Goal: Check status: Check status

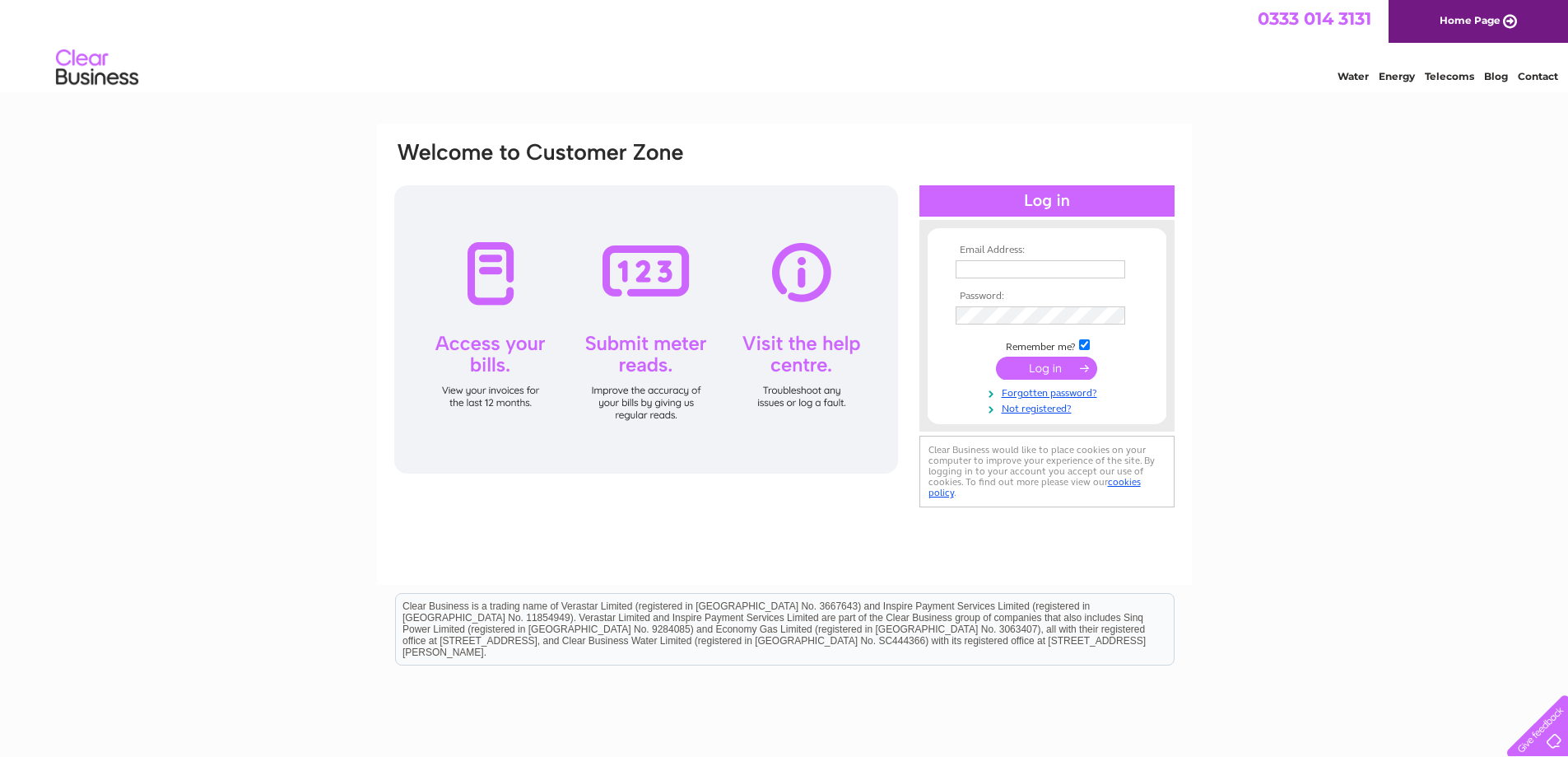
type input "[EMAIL_ADDRESS][DOMAIN_NAME]"
click at [1043, 362] on input "submit" at bounding box center [1047, 368] width 101 height 23
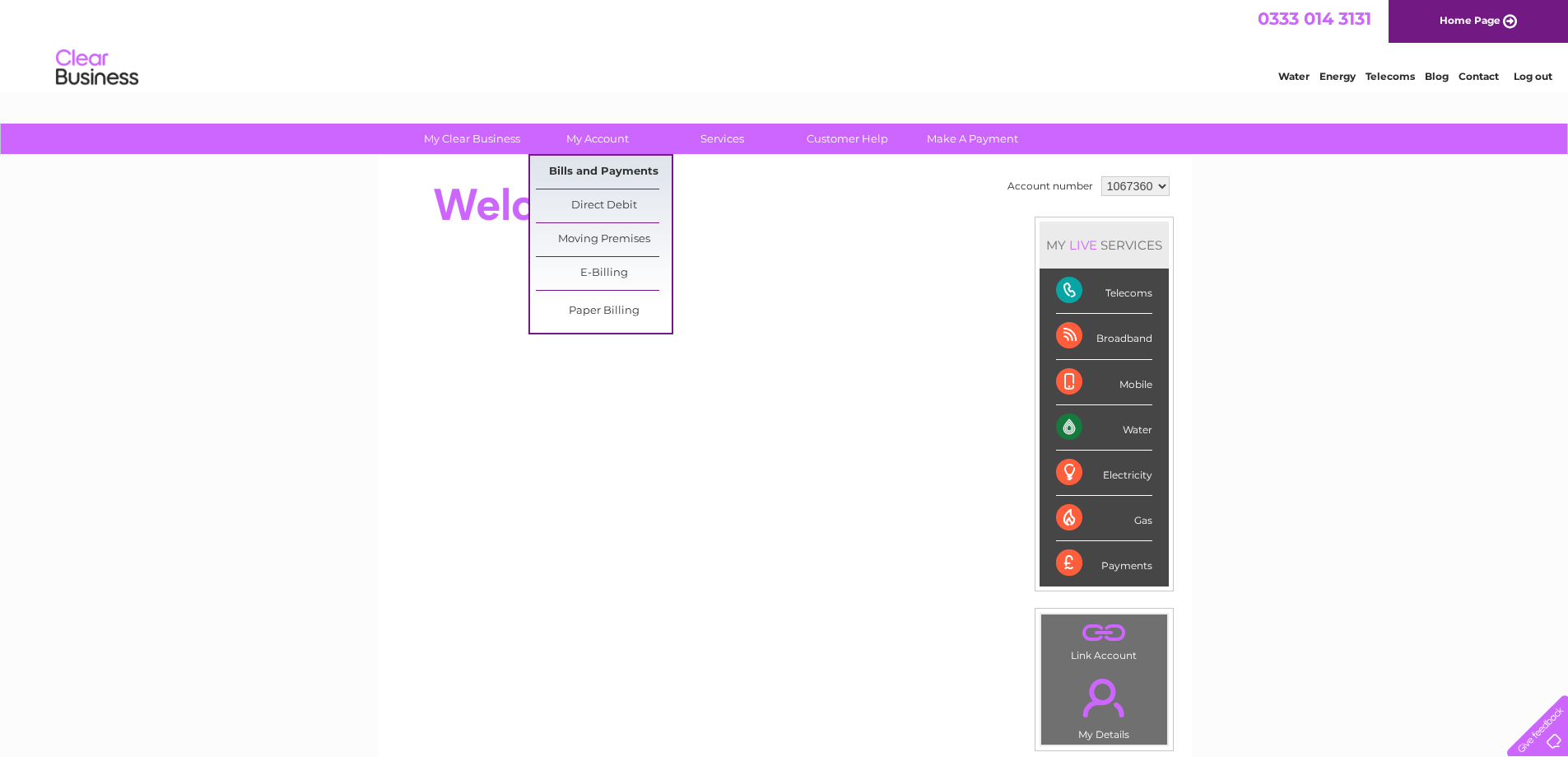
click at [603, 178] on link "Bills and Payments" at bounding box center [604, 172] width 136 height 33
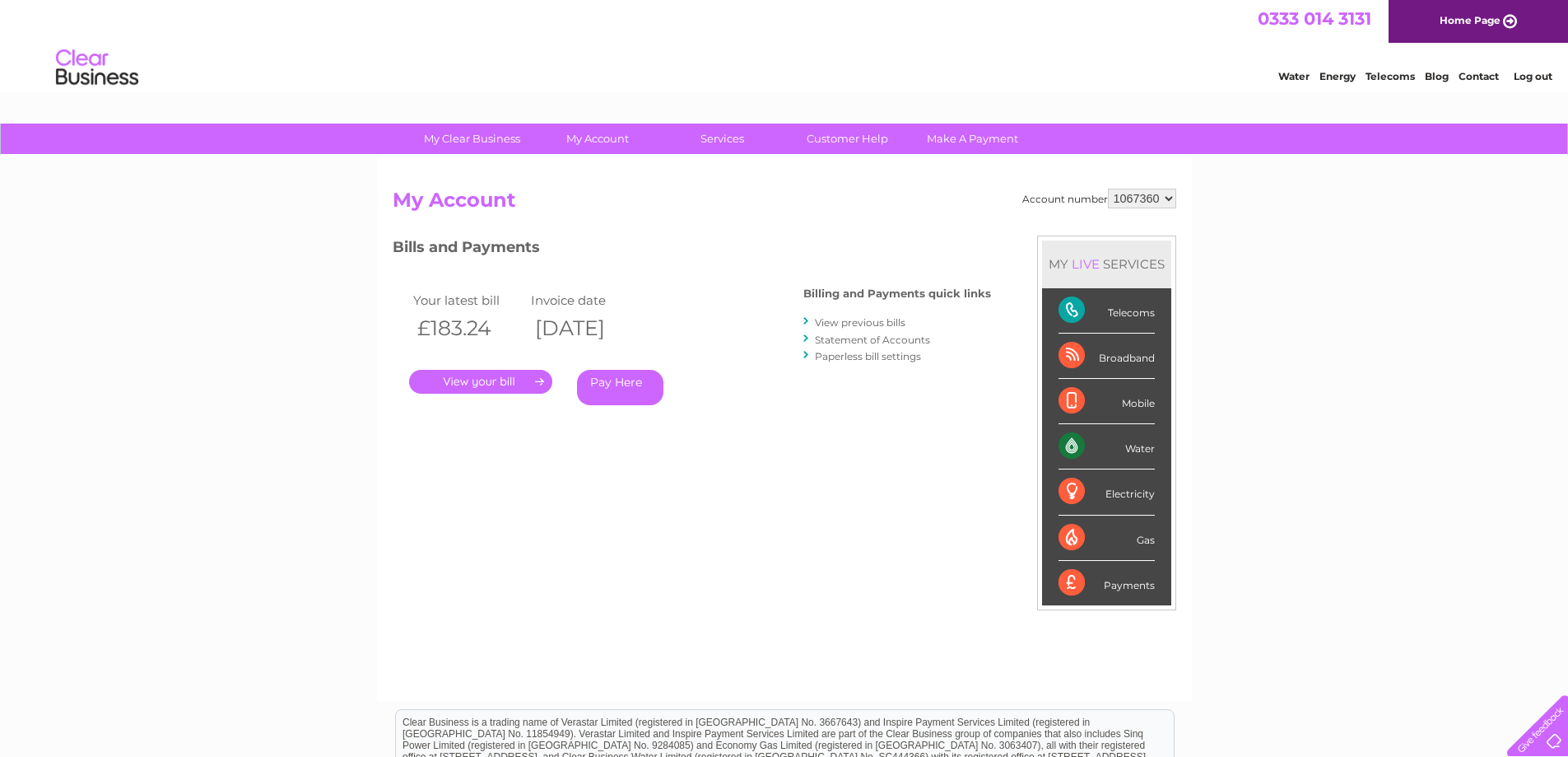
click at [864, 322] on link "View previous bills" at bounding box center [859, 322] width 90 height 12
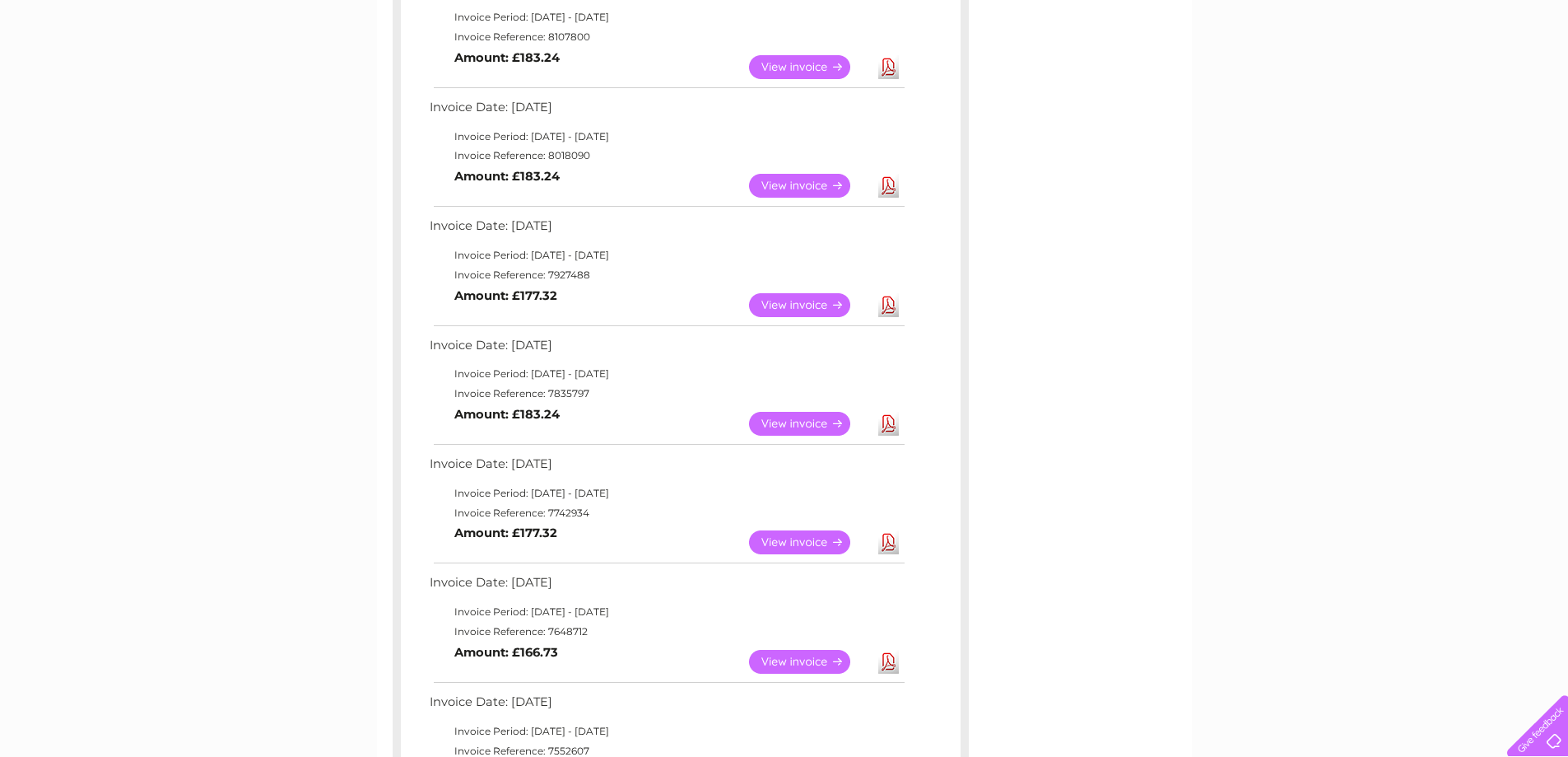
scroll to position [2, 0]
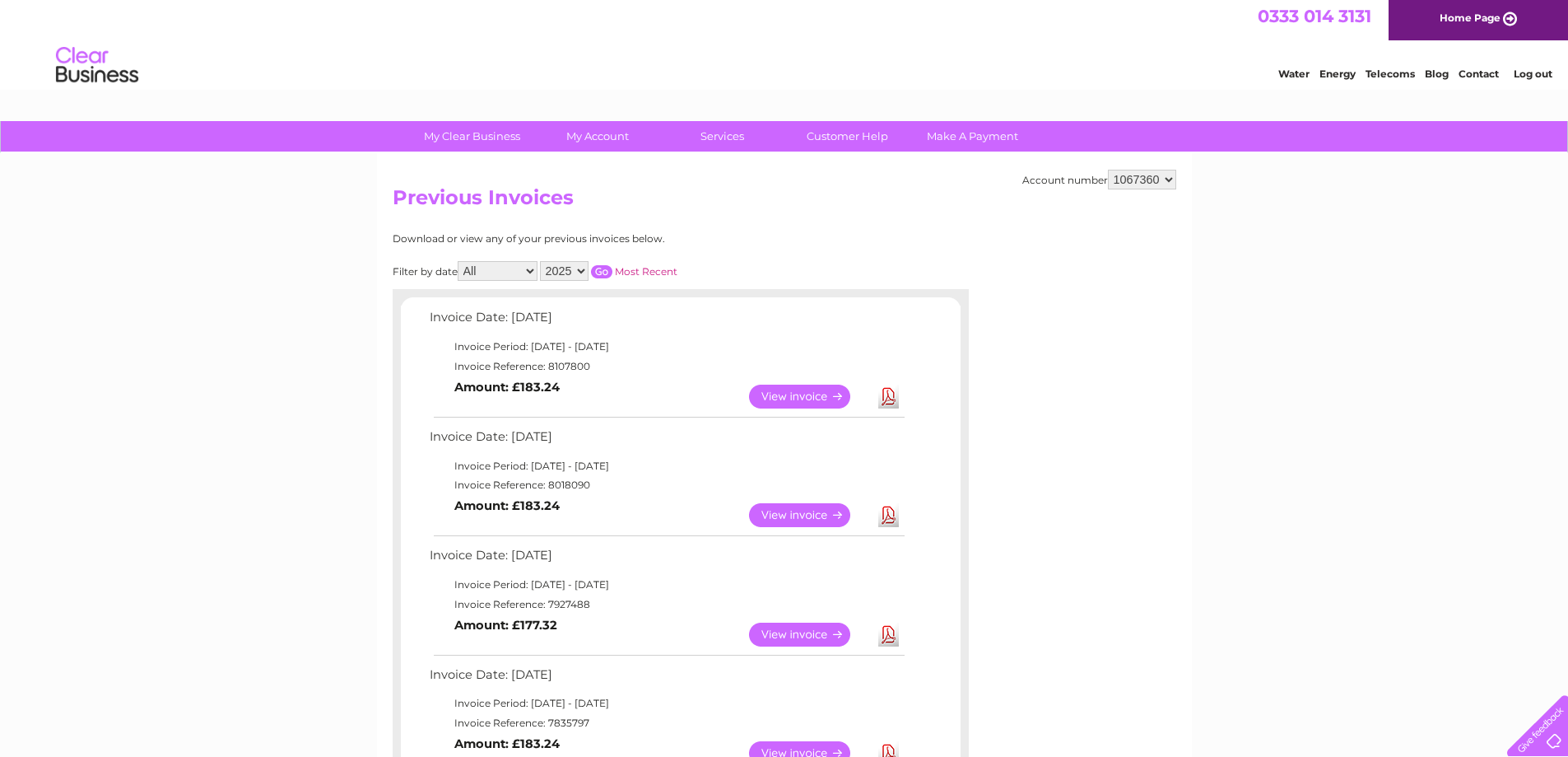
click at [1169, 180] on select "1067360 1067375 1067376" at bounding box center [1142, 180] width 68 height 20
select select "1067375"
click at [1108, 170] on select "1067360 1067375 1067376" at bounding box center [1142, 180] width 68 height 20
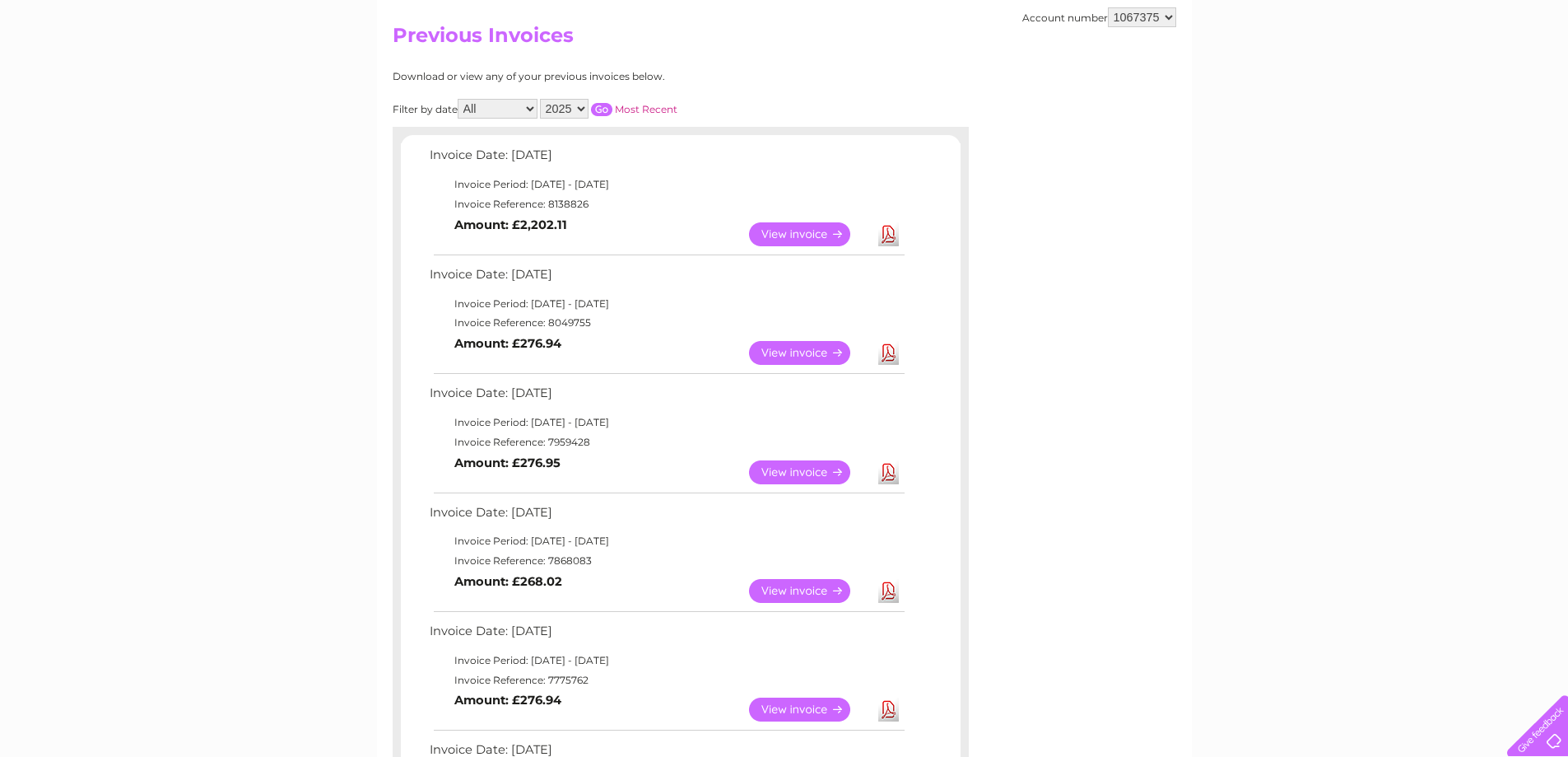
scroll to position [82, 0]
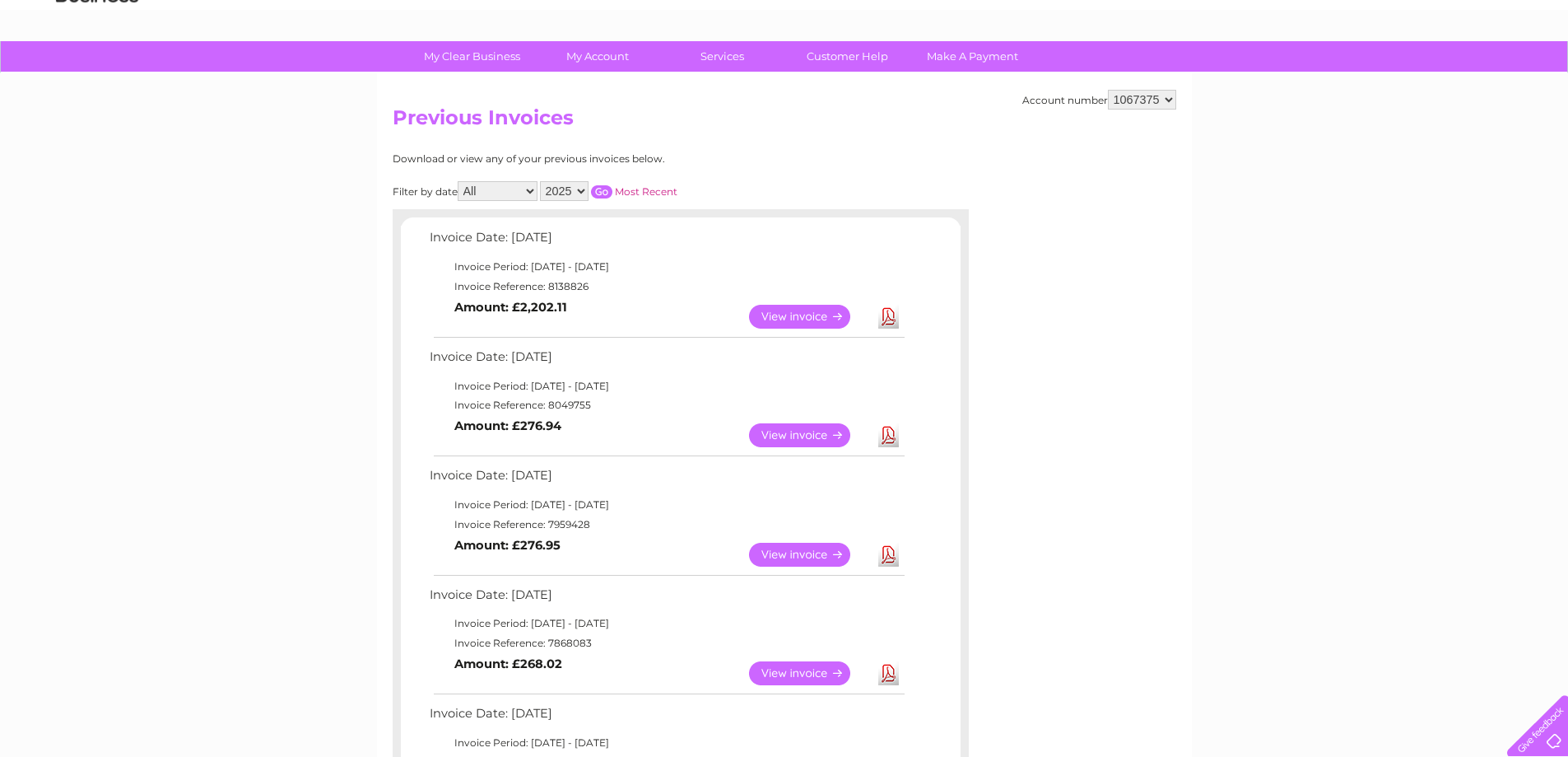
click at [582, 192] on select "2025 2024 2023 2022" at bounding box center [564, 192] width 49 height 20
select select "2024"
click at [542, 182] on select "2025 2024 2023 2022" at bounding box center [564, 192] width 49 height 20
click at [600, 192] on input "button" at bounding box center [602, 192] width 22 height 13
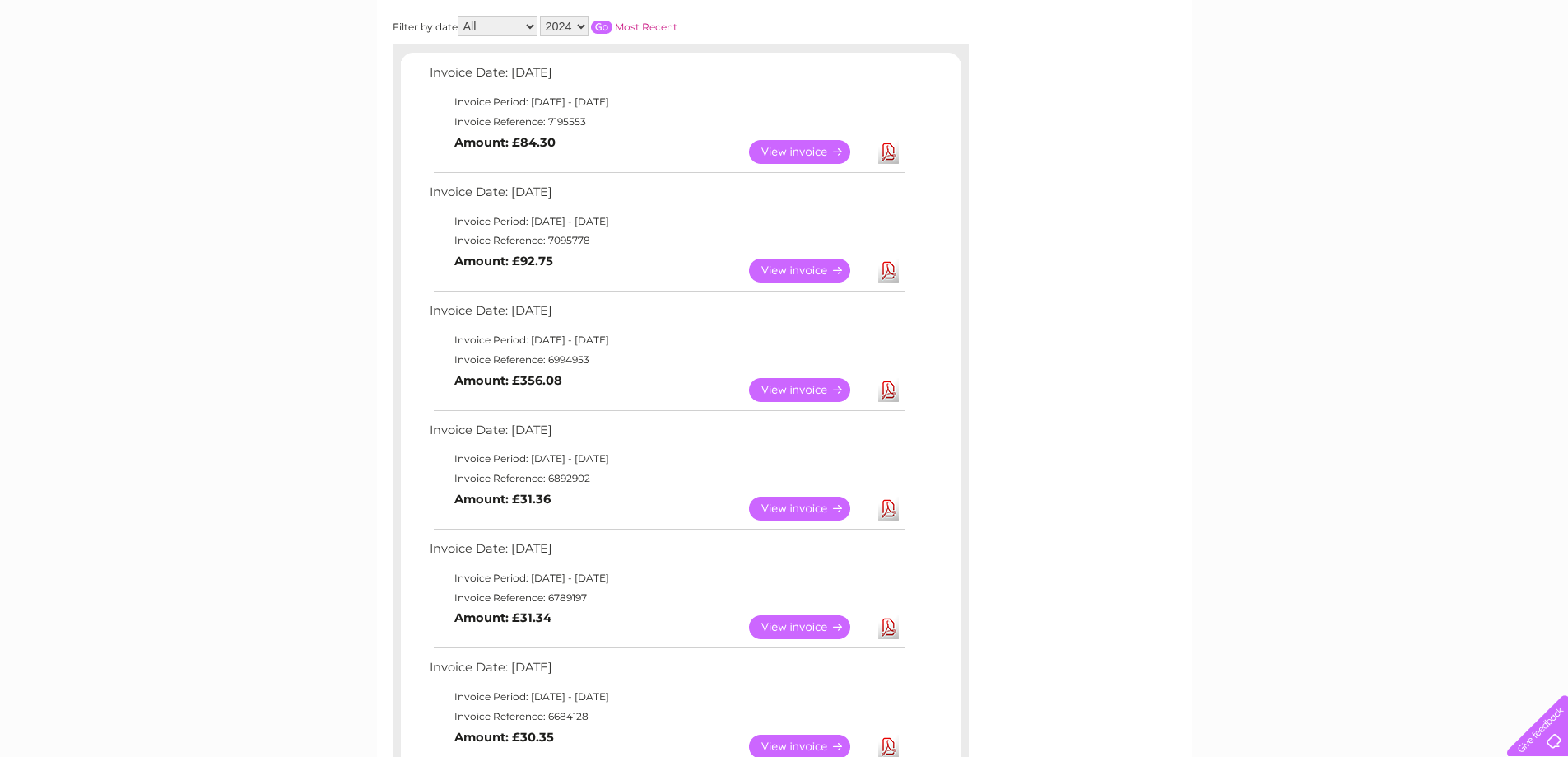
scroll to position [0, 0]
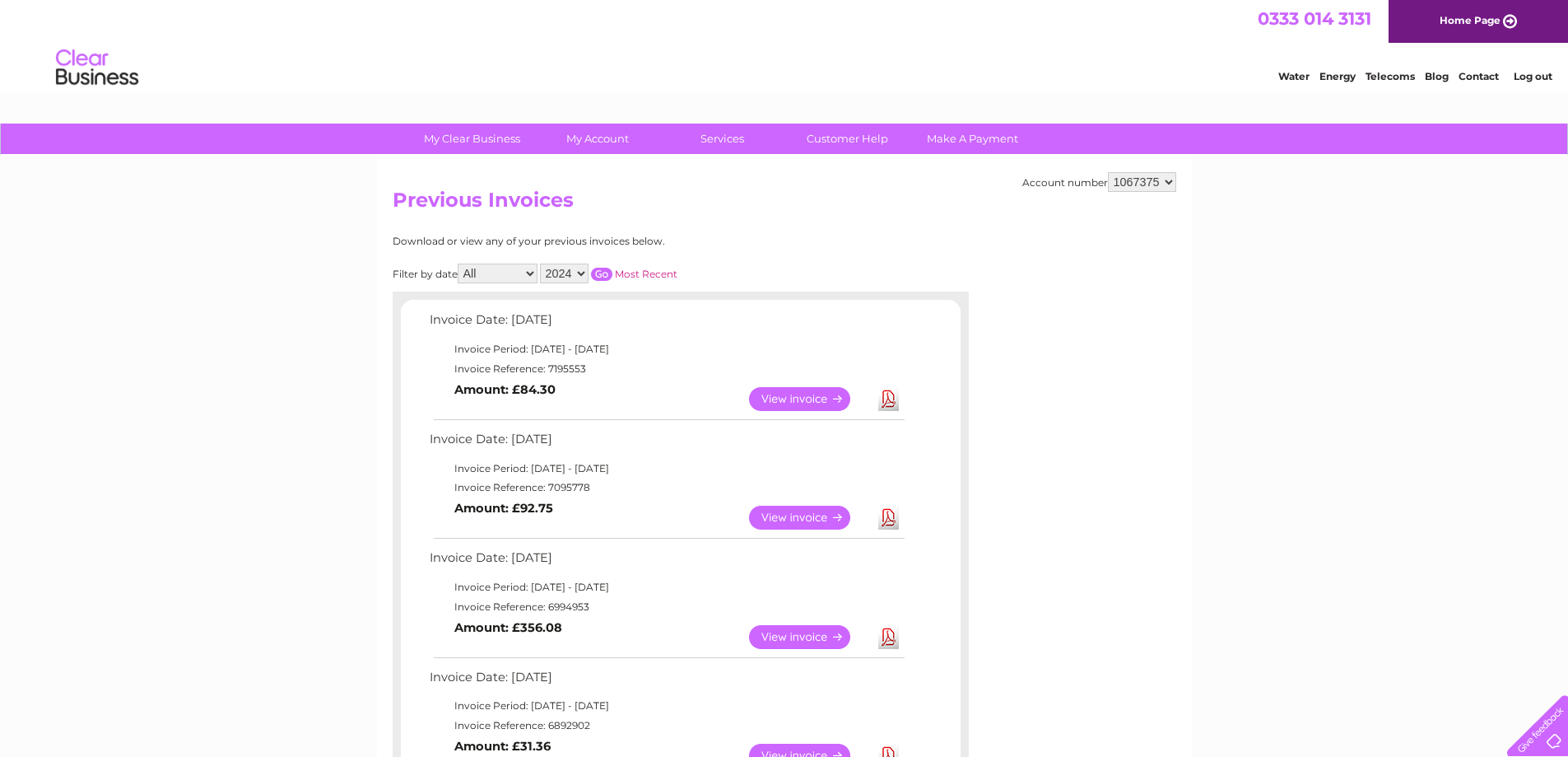
click at [1168, 182] on select "1067360 1067375 1067376" at bounding box center [1142, 182] width 68 height 20
select select "1067376"
click at [1108, 172] on select "1067360 1067375 1067376" at bounding box center [1142, 182] width 68 height 20
click at [579, 274] on select "2025 2024 2023 2022" at bounding box center [564, 274] width 49 height 20
select select "2024"
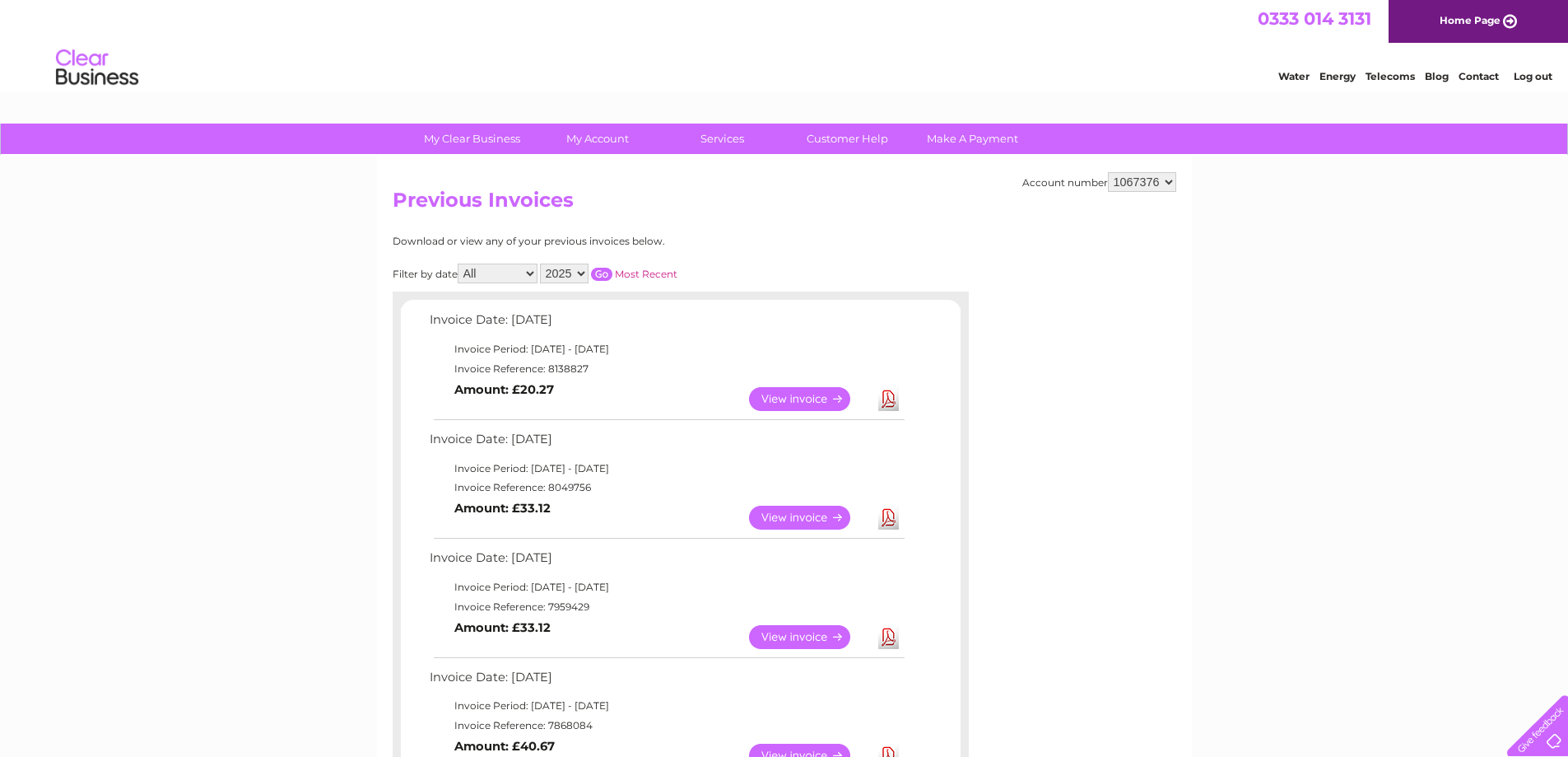
click at [542, 264] on select "2025 2024 2023 2022" at bounding box center [564, 274] width 49 height 20
click at [602, 276] on input "button" at bounding box center [602, 274] width 22 height 13
click at [1167, 181] on select "1067360 1067375 1067376" at bounding box center [1142, 182] width 68 height 20
select select "1067360"
click at [1108, 172] on select "1067360 1067375 1067376" at bounding box center [1142, 182] width 68 height 20
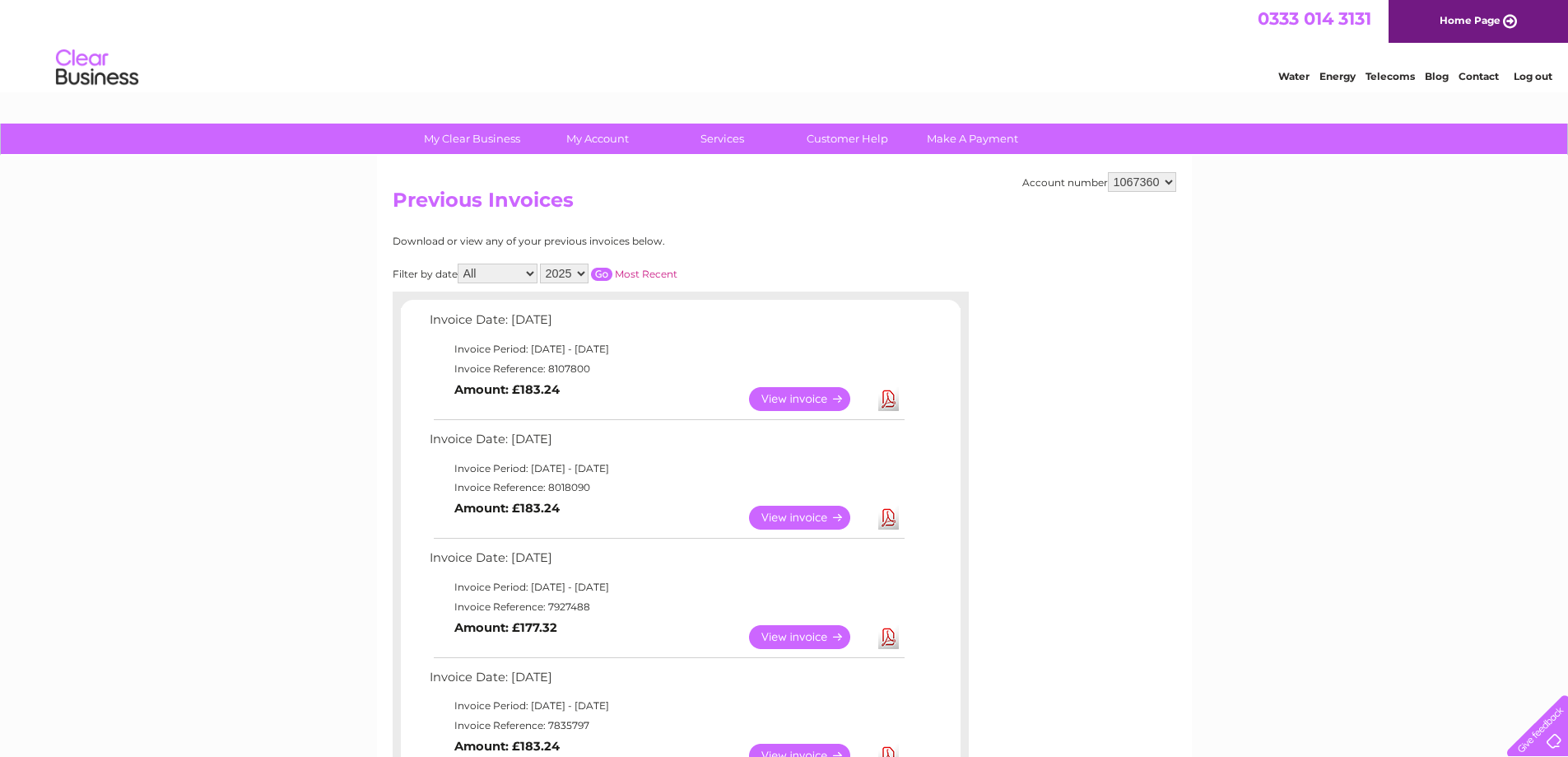
click at [588, 267] on select "2025 2024 2023 2022" at bounding box center [564, 274] width 49 height 20
click at [542, 264] on select "2025 2024 2023 2022" at bounding box center [564, 274] width 49 height 20
click at [608, 269] on input "button" at bounding box center [602, 274] width 22 height 13
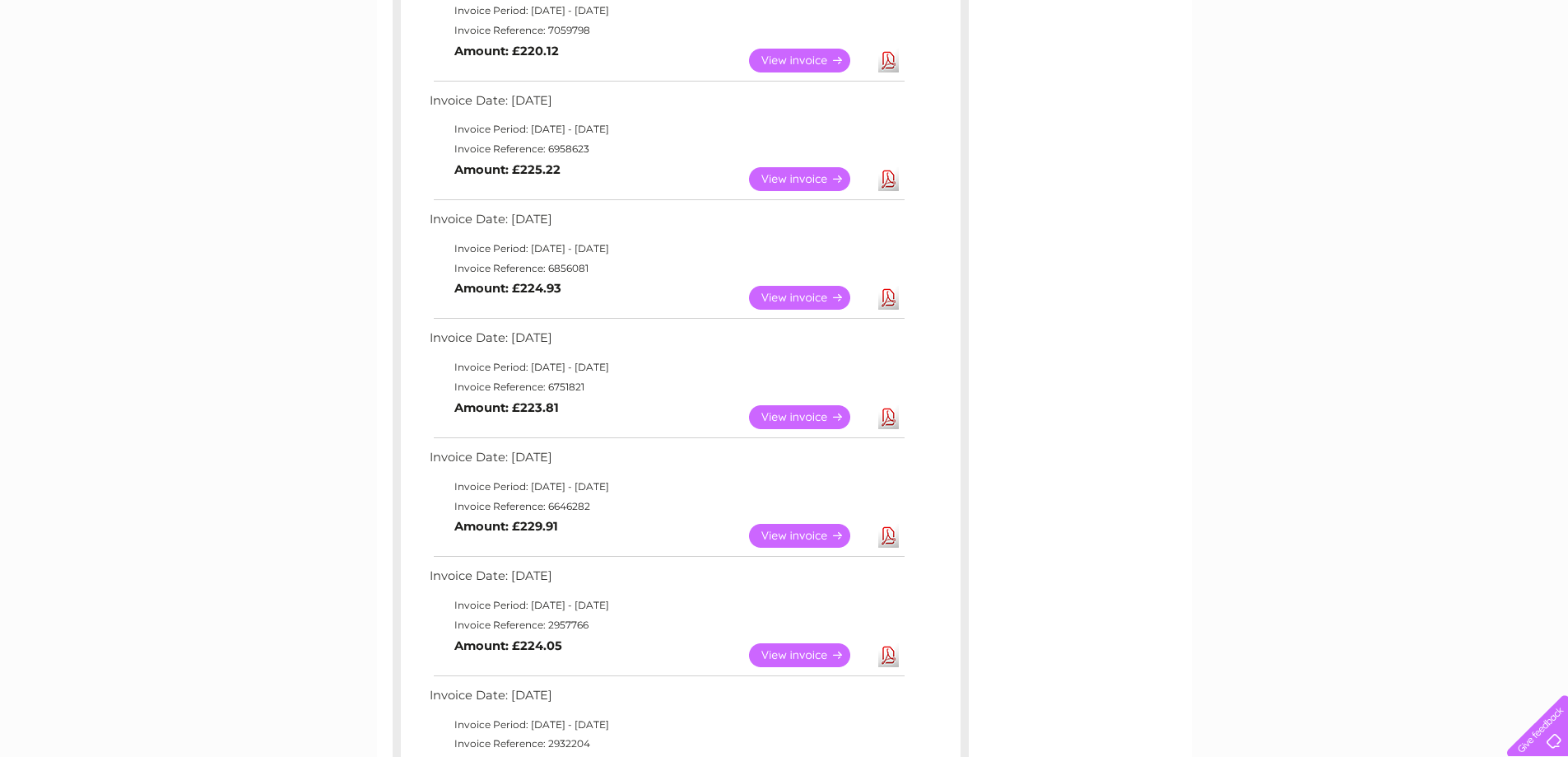
scroll to position [165, 0]
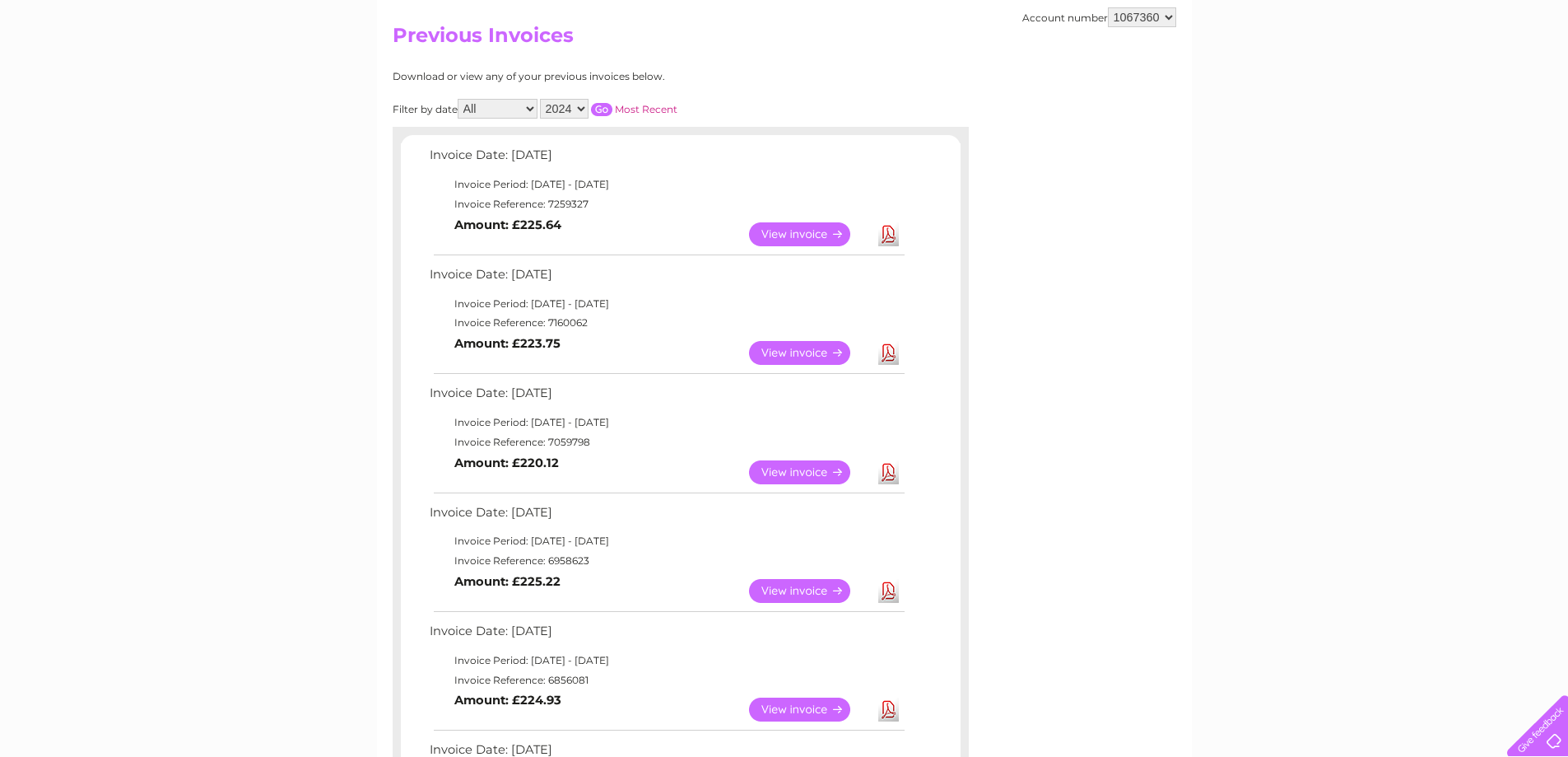
click at [583, 108] on select "2025 2024 2023 2022" at bounding box center [564, 109] width 49 height 20
select select "2025"
click at [542, 99] on select "2025 2024 2023 2022" at bounding box center [564, 109] width 49 height 20
click at [600, 105] on input "button" at bounding box center [602, 109] width 22 height 13
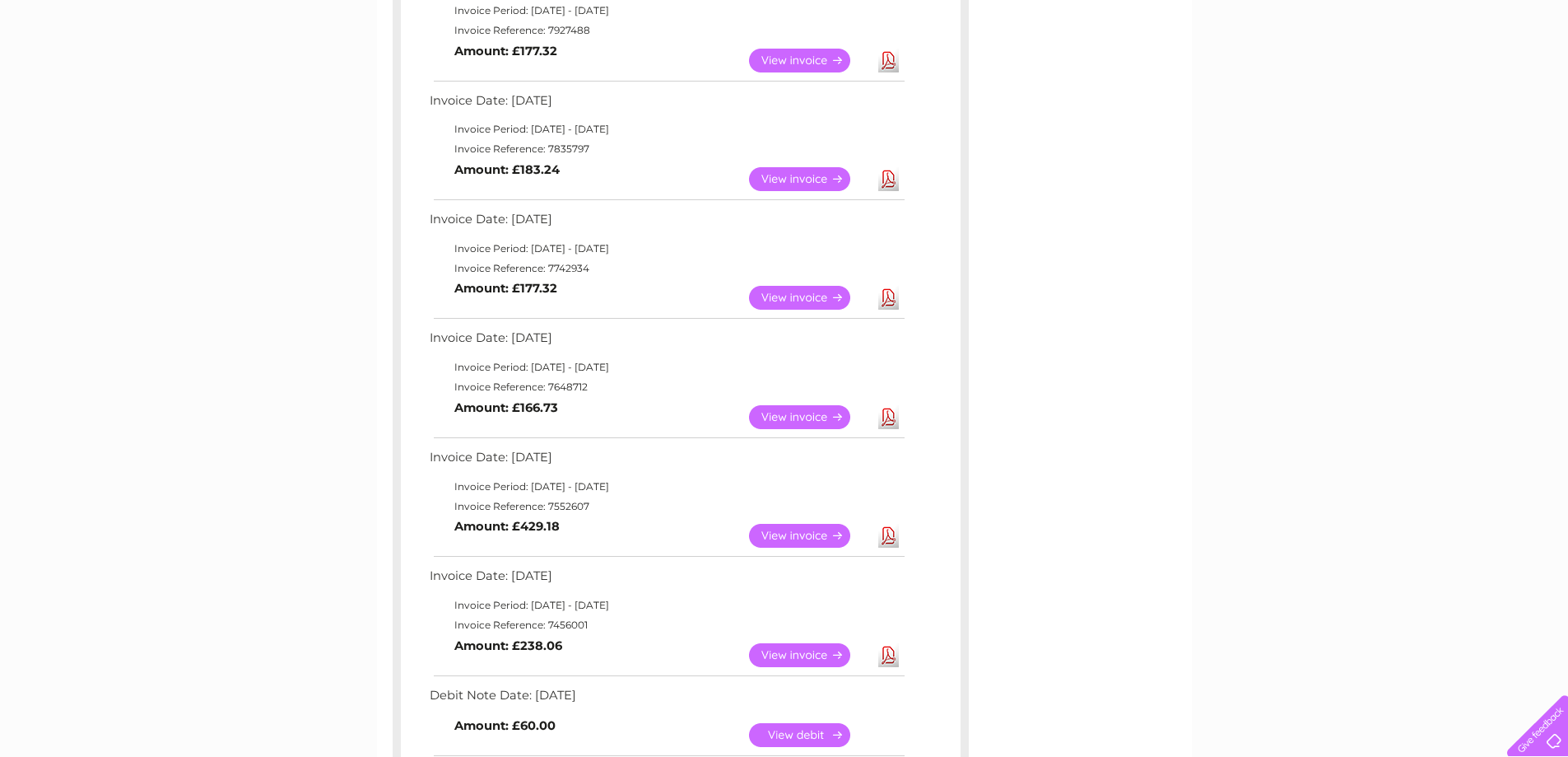
scroll to position [741, 0]
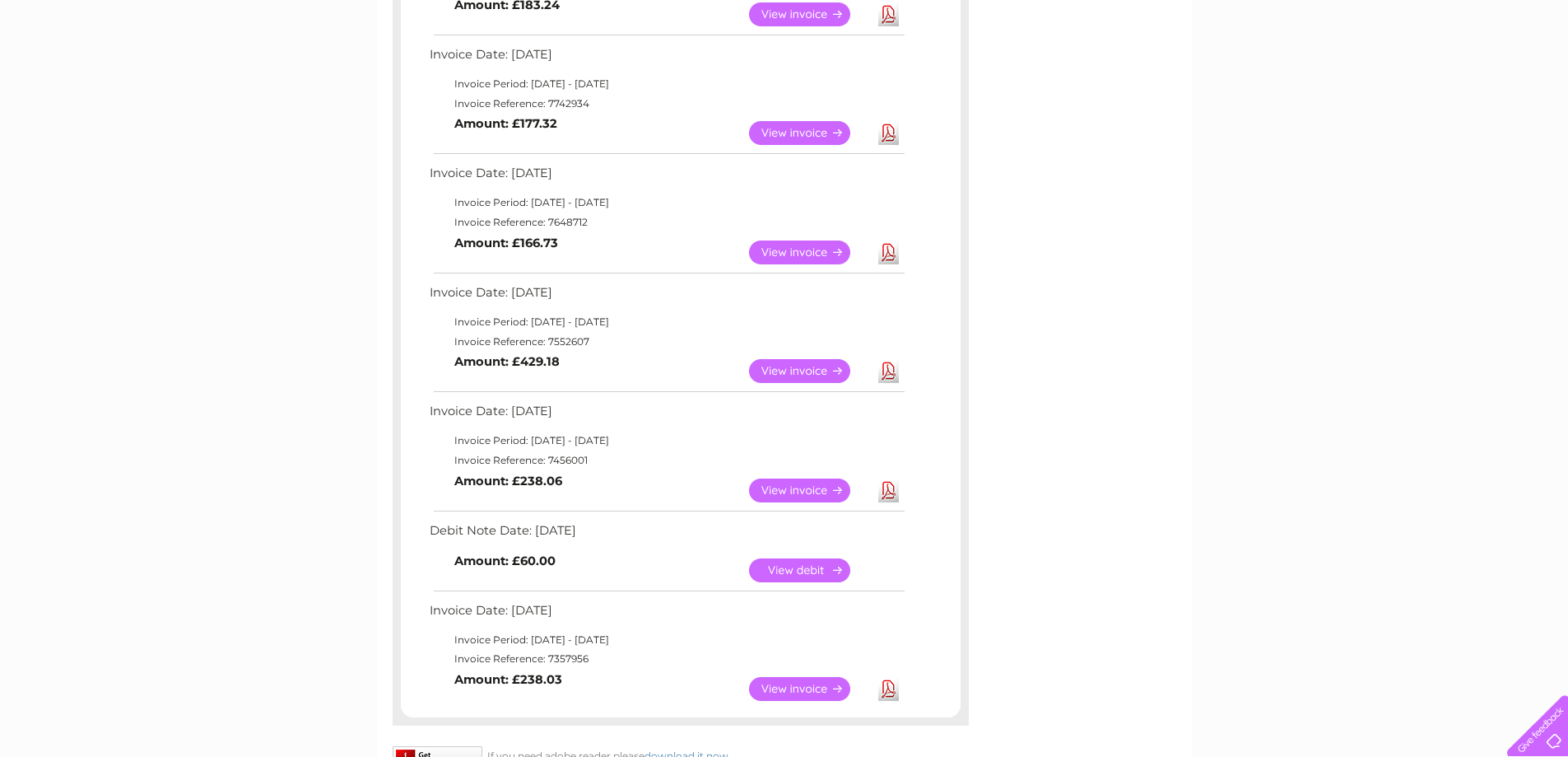
click at [804, 570] on link "View" at bounding box center [810, 570] width 121 height 24
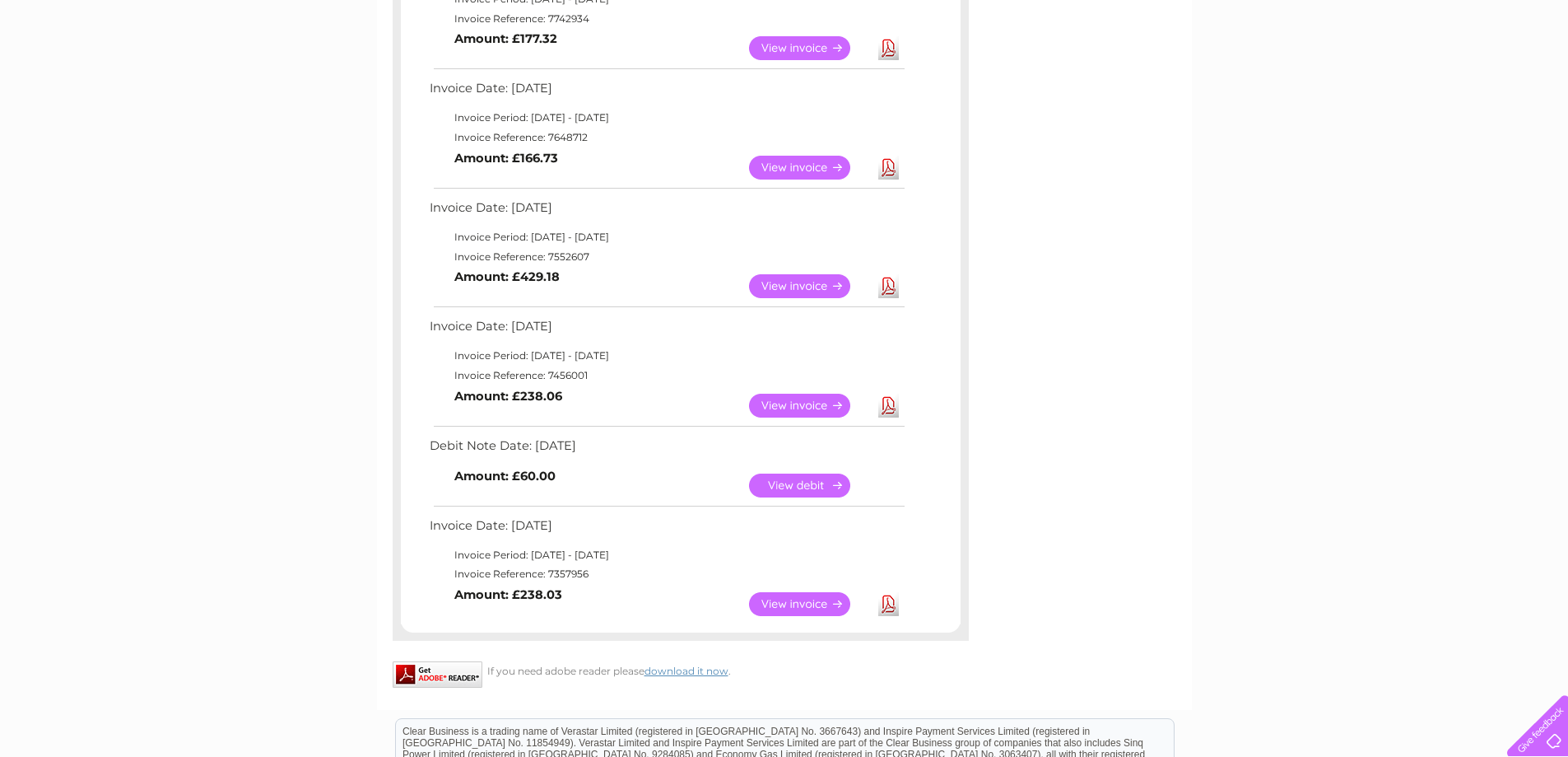
scroll to position [579, 0]
